Goal: Transaction & Acquisition: Purchase product/service

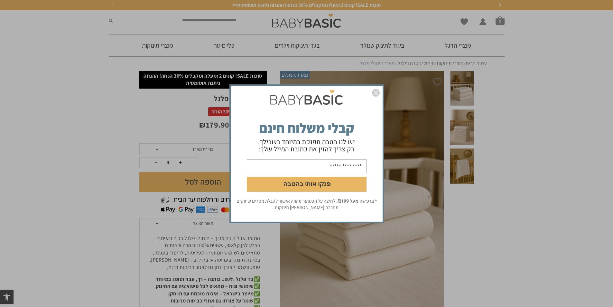
click at [376, 95] on img "סגור" at bounding box center [376, 93] width 8 height 8
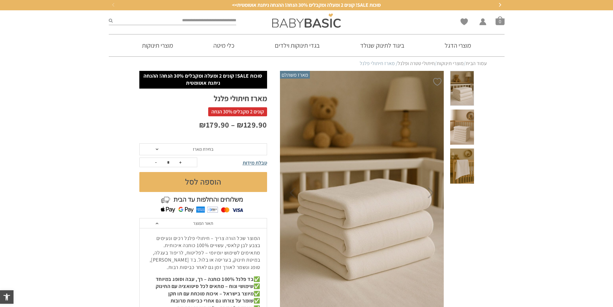
click at [463, 124] on span at bounding box center [461, 126] width 23 height 35
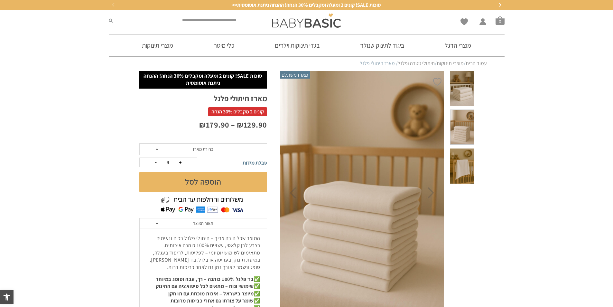
click at [465, 149] on span at bounding box center [461, 165] width 23 height 35
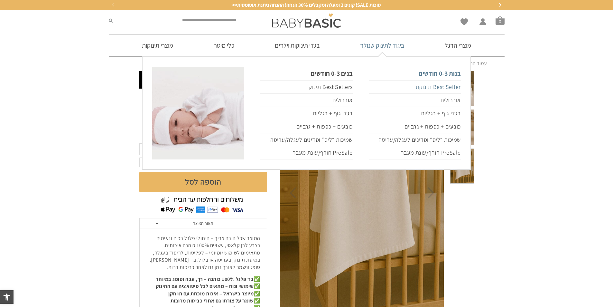
click at [435, 85] on link "Best Seller תינוקת" at bounding box center [415, 87] width 92 height 14
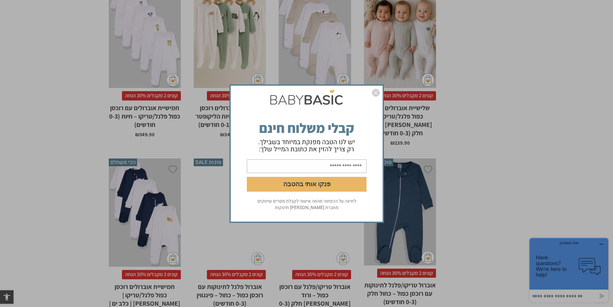
click at [421, 39] on div "פנקו אותי בהטבה לחיצה על הכפתור מהווה אישור לקבלת מסרים שיווקים מחברת אריה בגדי…" at bounding box center [306, 153] width 613 height 307
click at [378, 93] on img "סגור" at bounding box center [376, 93] width 8 height 8
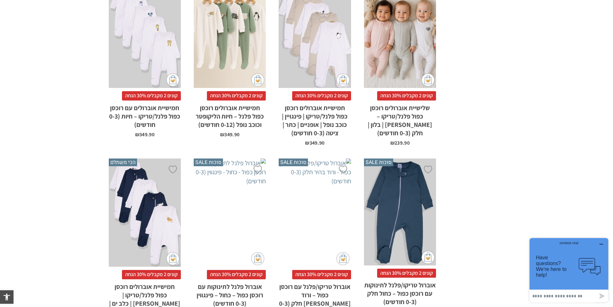
click at [394, 60] on div "x בחירת סוג בד טריקו (עונת מעבר/קיץ) פלנל (חורף)" at bounding box center [400, 34] width 72 height 108
